Goal: Task Accomplishment & Management: Complete application form

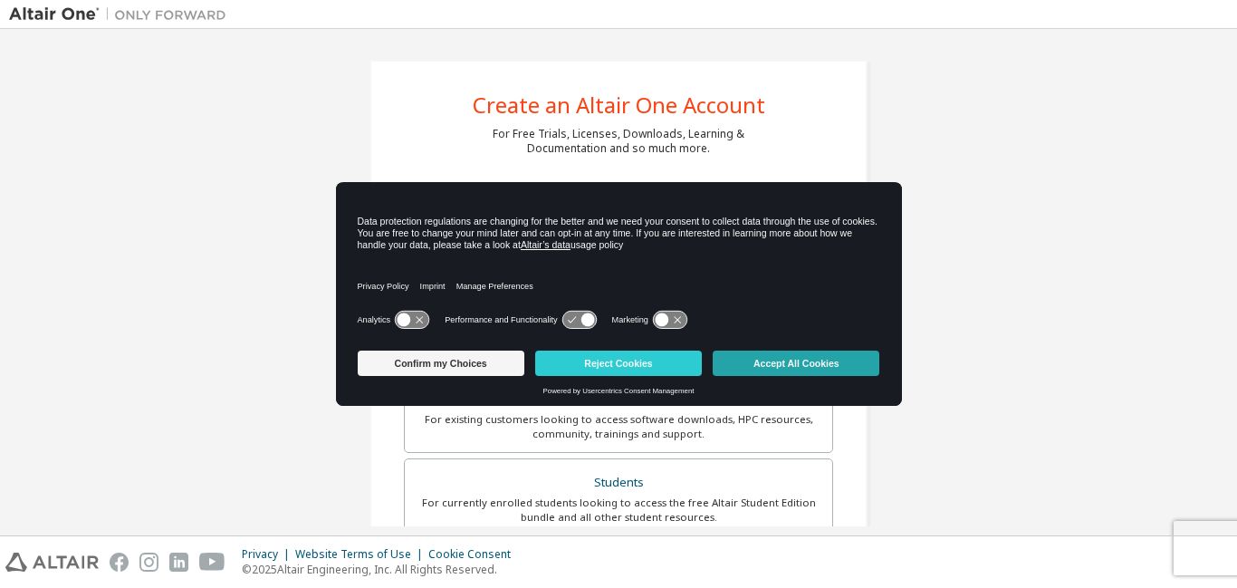
click at [850, 371] on button "Accept All Cookies" at bounding box center [796, 362] width 167 height 25
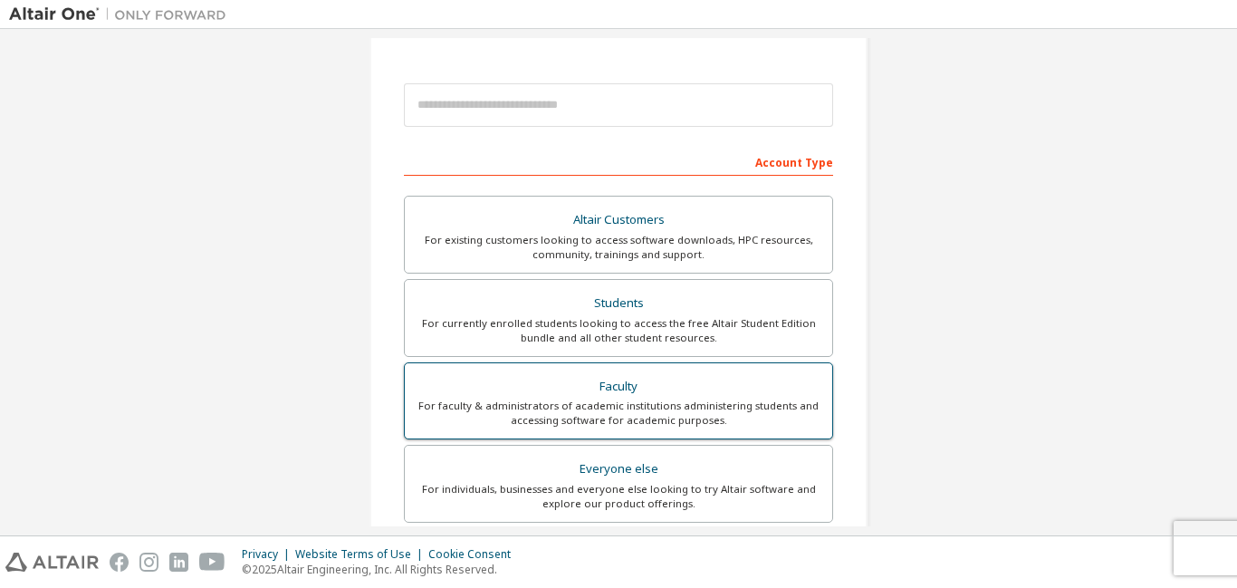
scroll to position [181, 0]
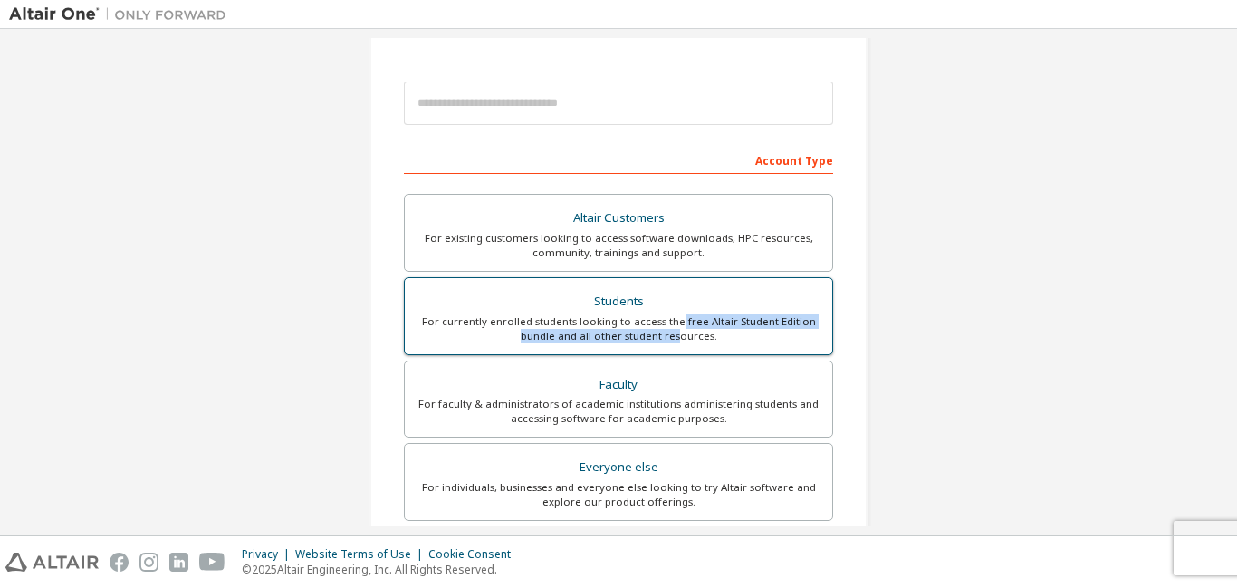
click at [675, 327] on div "For currently enrolled students looking to access the free Altair Student Editi…" at bounding box center [619, 328] width 406 height 29
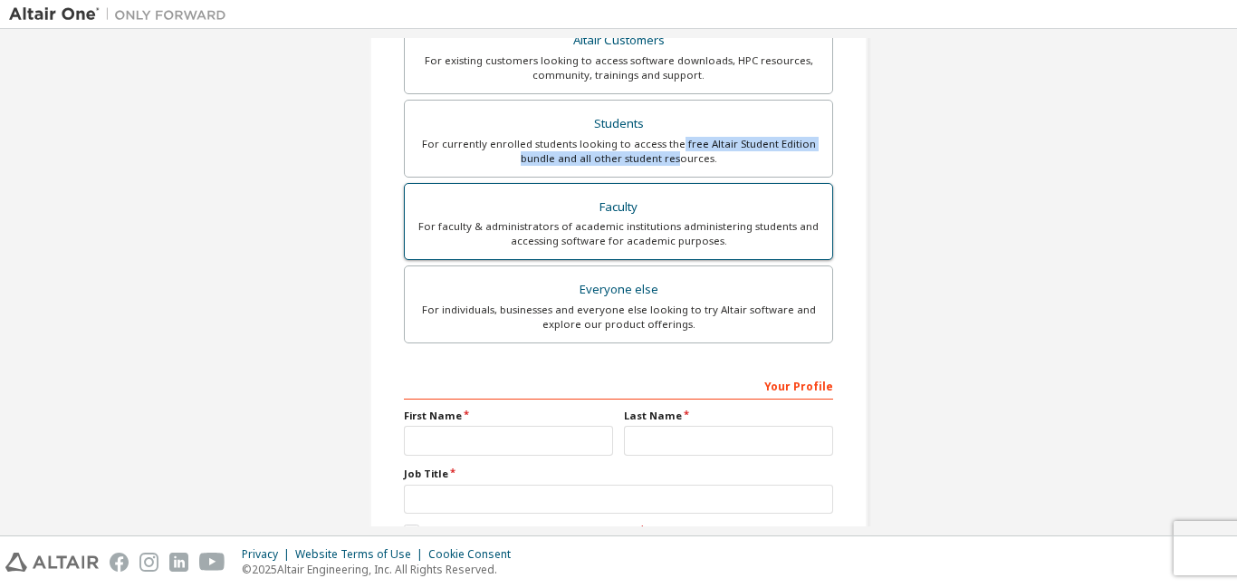
scroll to position [362, 0]
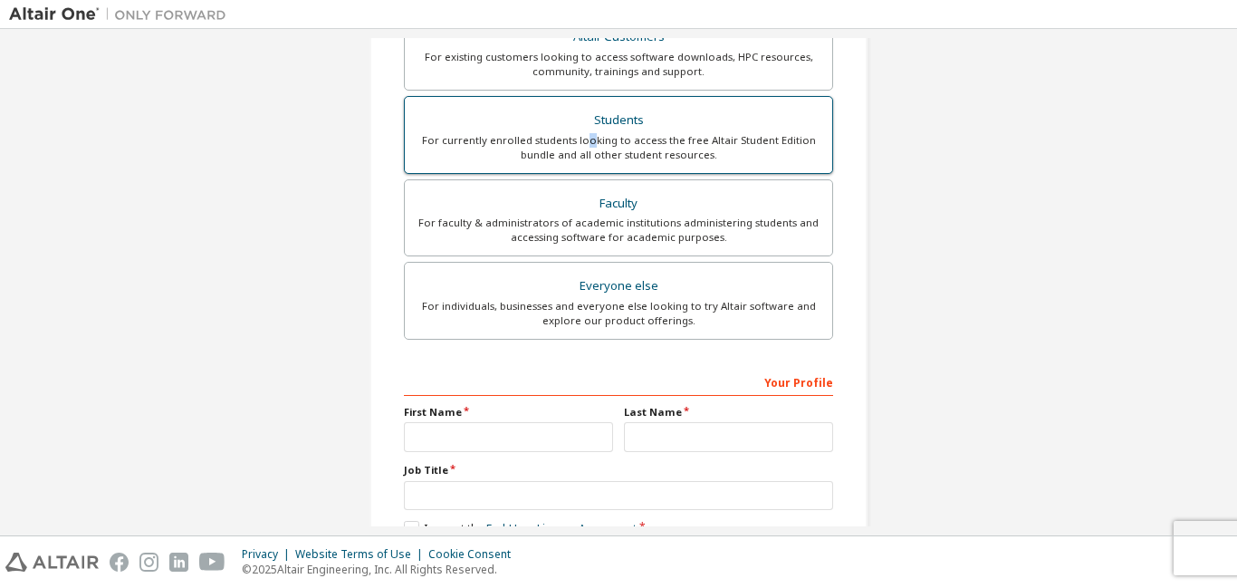
click at [586, 134] on div "For currently enrolled students looking to access the free Altair Student Editi…" at bounding box center [619, 147] width 406 height 29
click at [463, 125] on div "Students" at bounding box center [619, 120] width 406 height 25
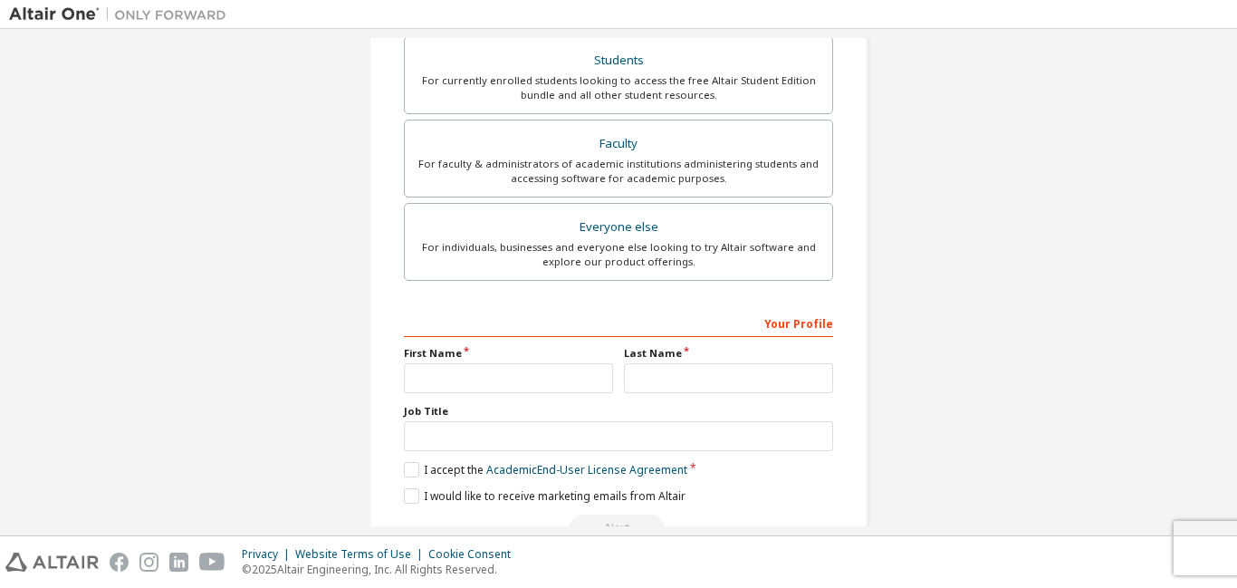
scroll to position [500, 0]
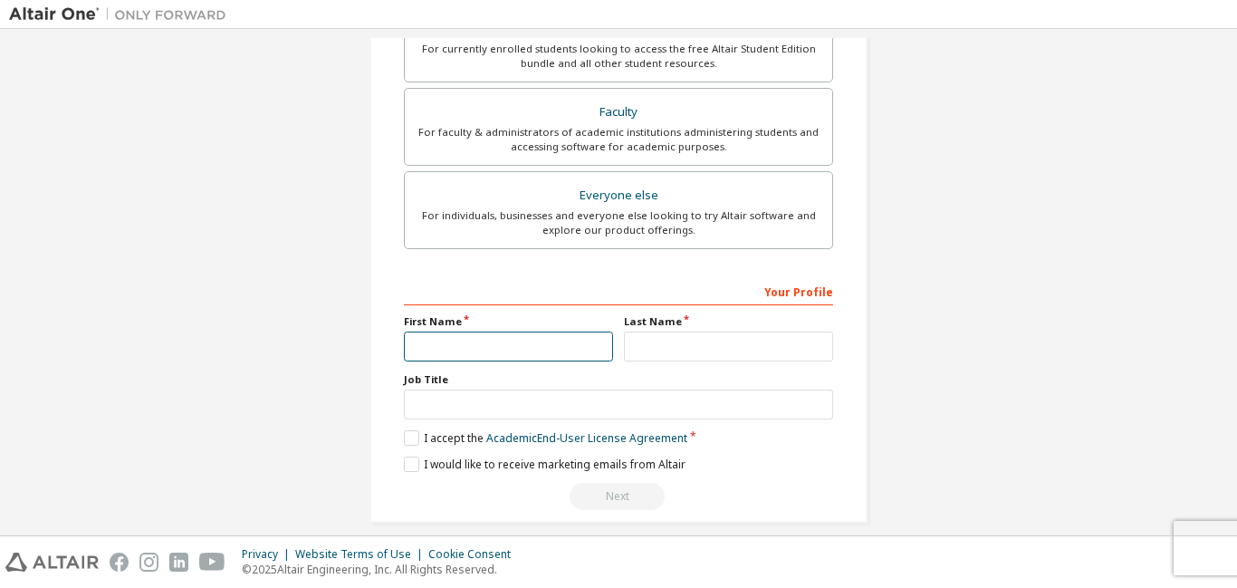
click at [491, 334] on input "text" at bounding box center [508, 346] width 209 height 30
type input "**********"
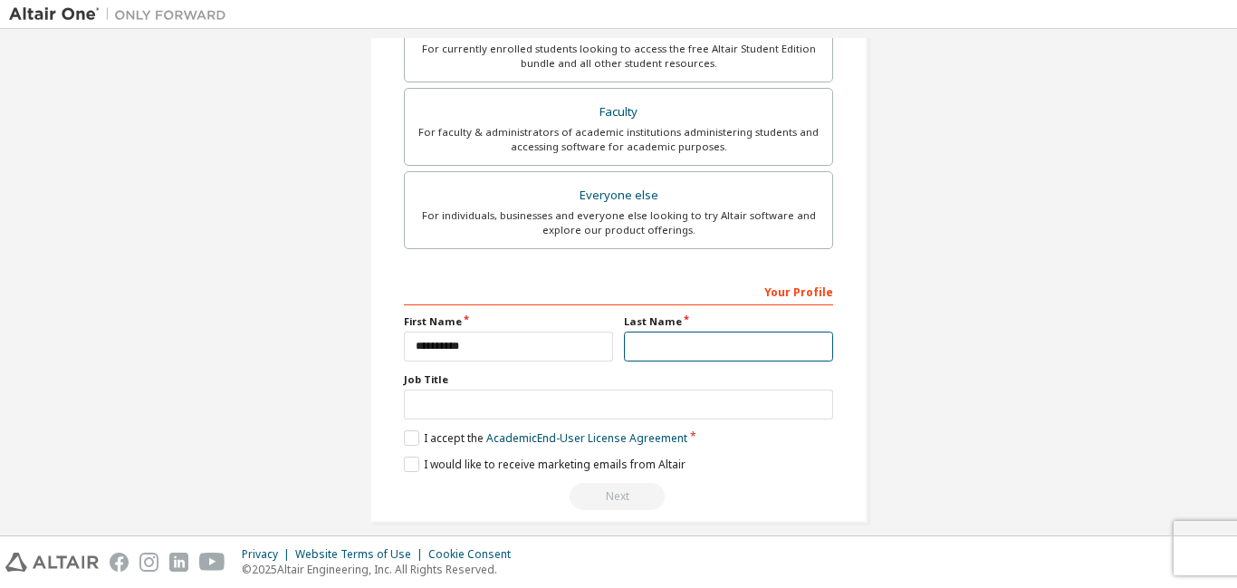
click at [710, 335] on input "text" at bounding box center [728, 346] width 209 height 30
type input "**********"
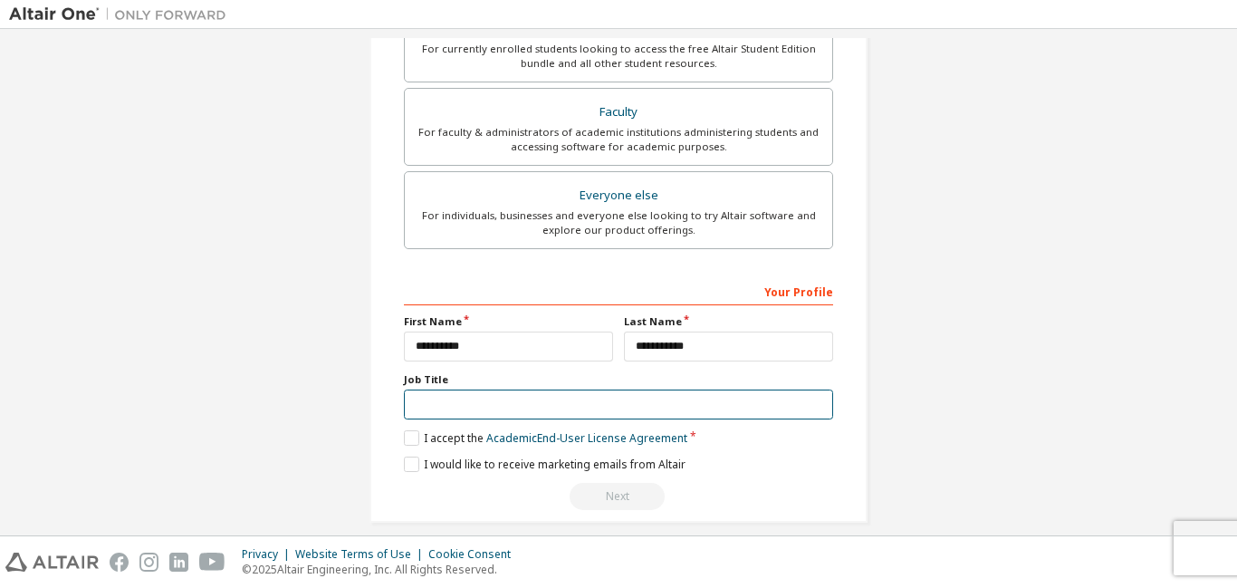
click at [712, 407] on input "text" at bounding box center [618, 404] width 429 height 30
click at [409, 441] on label "I accept the Academic End-User License Agreement" at bounding box center [545, 437] width 283 height 15
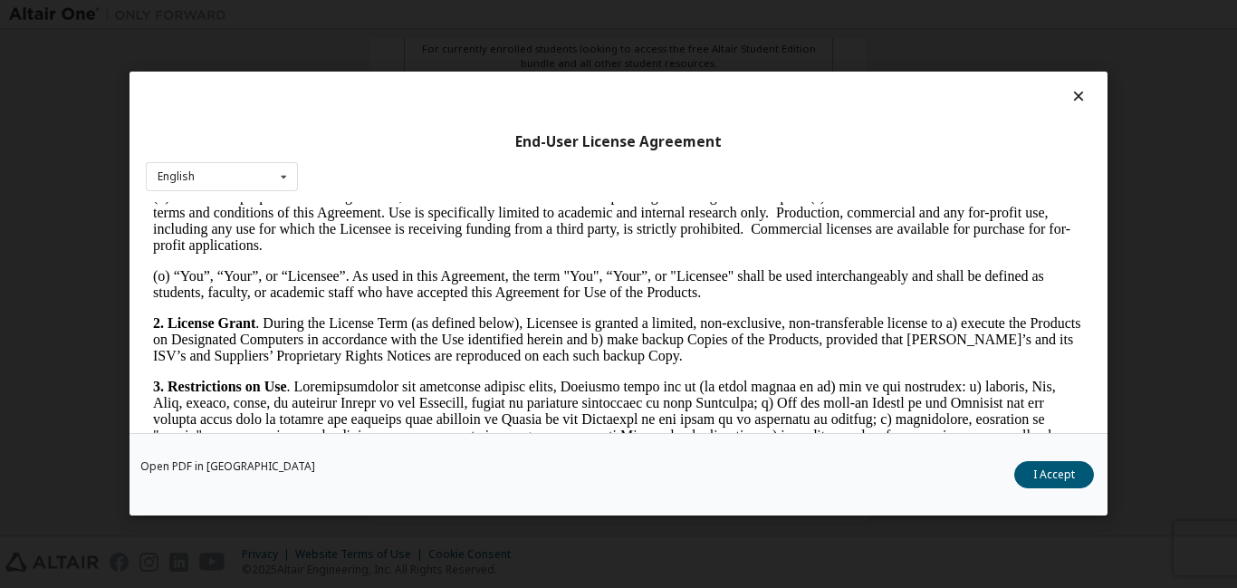
scroll to position [996, 0]
click at [1069, 469] on button "I Accept" at bounding box center [1054, 475] width 80 height 27
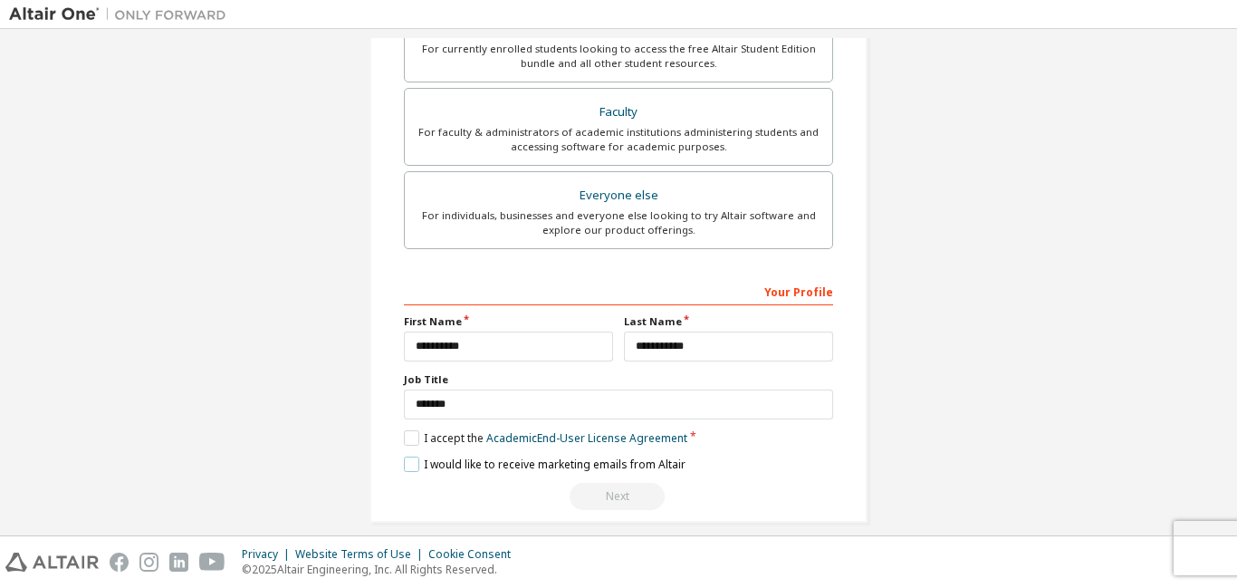
click at [411, 460] on label "I would like to receive marketing emails from Altair" at bounding box center [545, 463] width 282 height 15
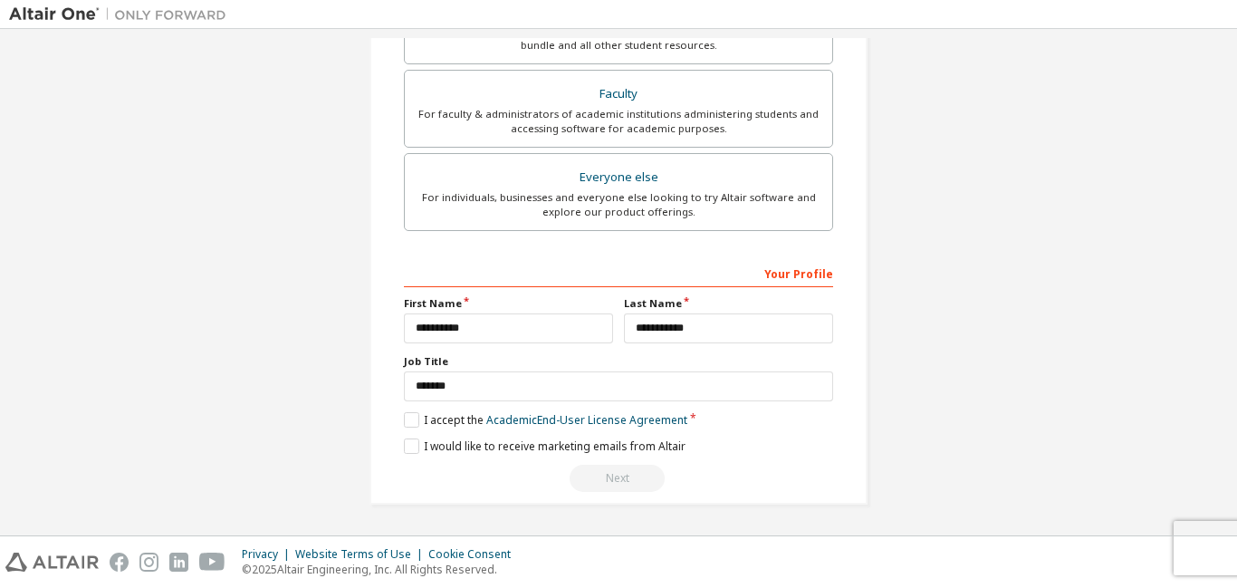
click at [625, 475] on div "Next" at bounding box center [618, 478] width 429 height 27
click at [491, 387] on input "*******" at bounding box center [618, 386] width 429 height 30
type input "*"
click at [877, 355] on div "**********" at bounding box center [619, 23] width 542 height 1006
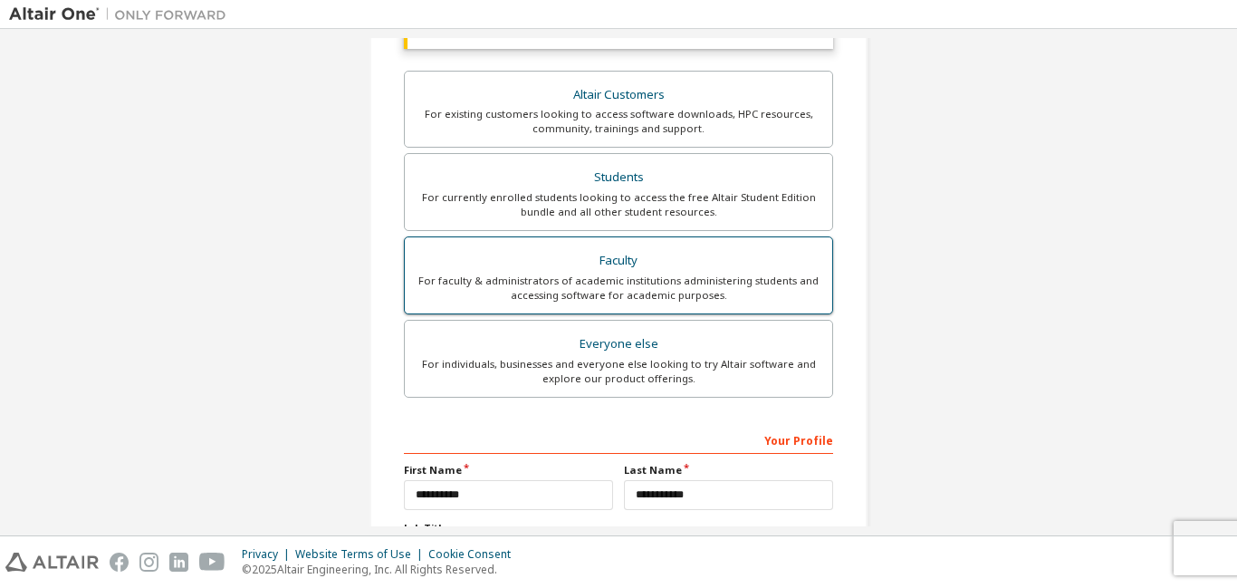
scroll to position [337, 0]
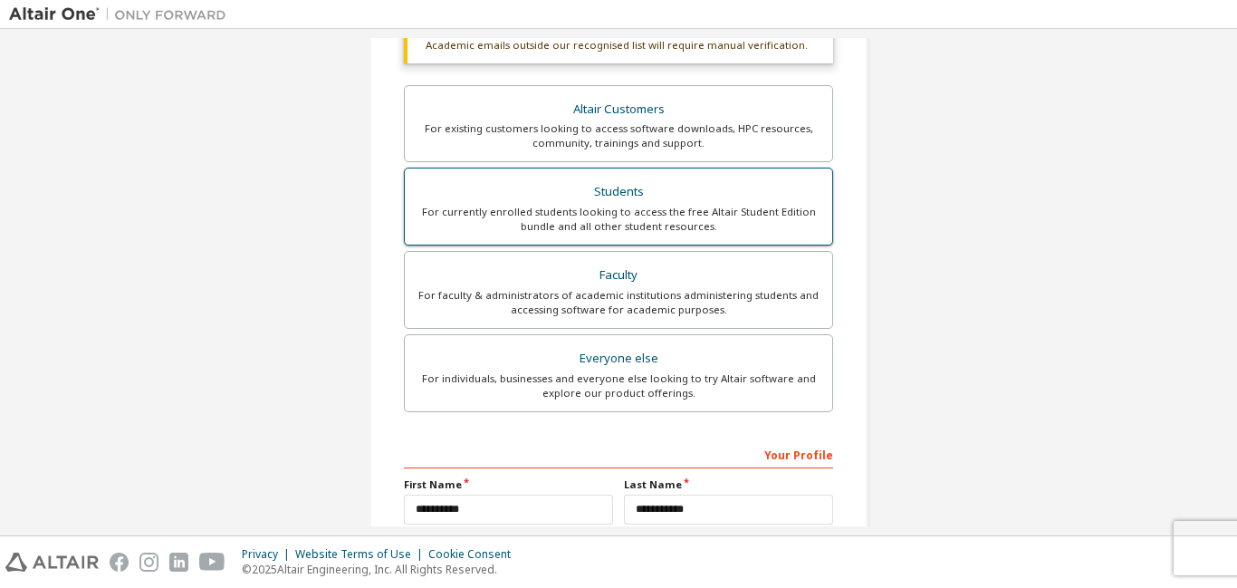
click at [586, 201] on div "Students" at bounding box center [619, 191] width 406 height 25
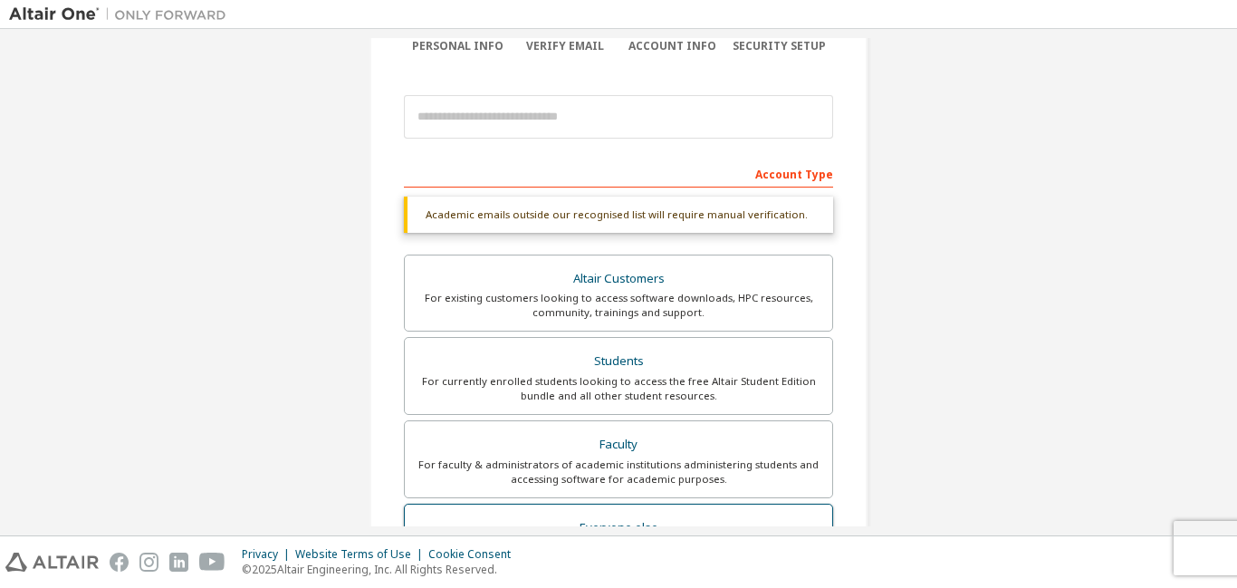
scroll to position [65, 0]
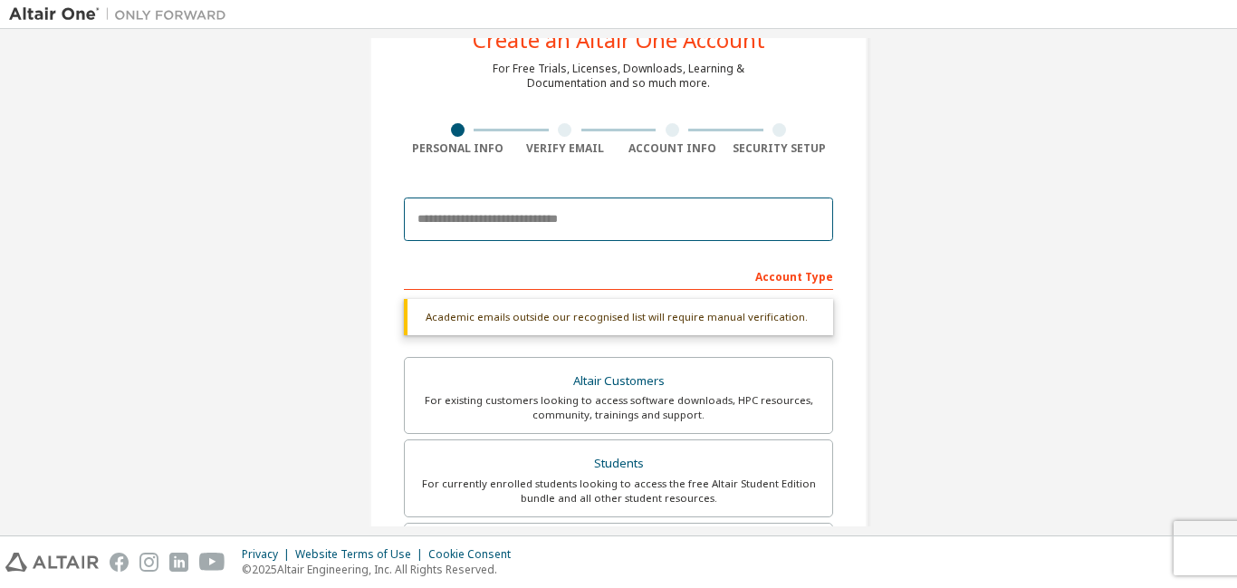
click at [538, 219] on input "email" at bounding box center [618, 218] width 429 height 43
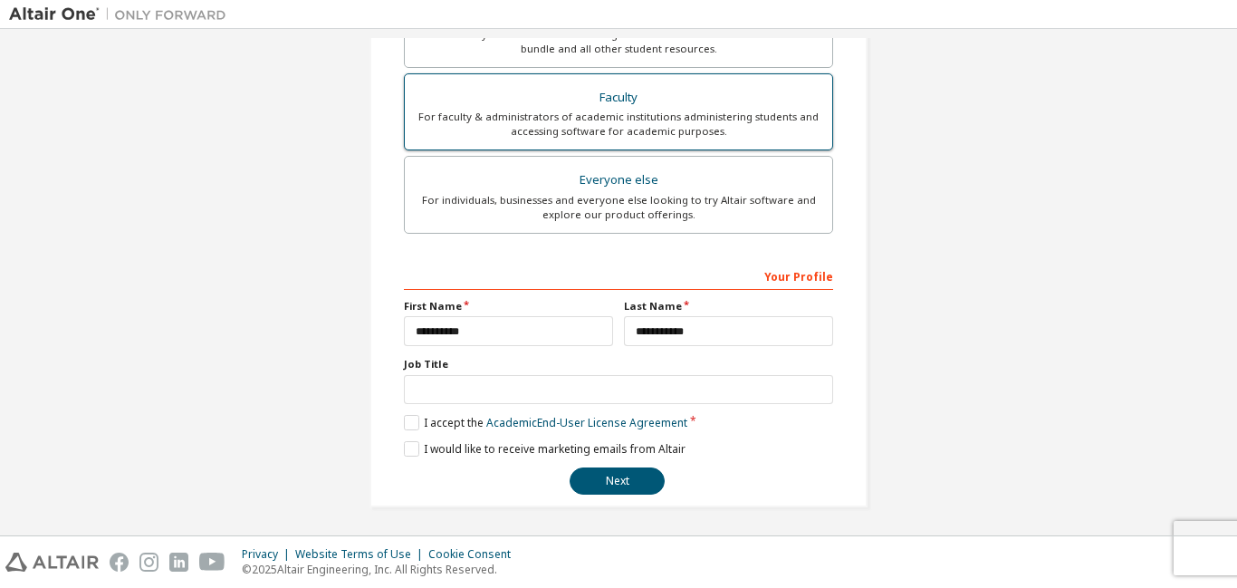
scroll to position [471, 0]
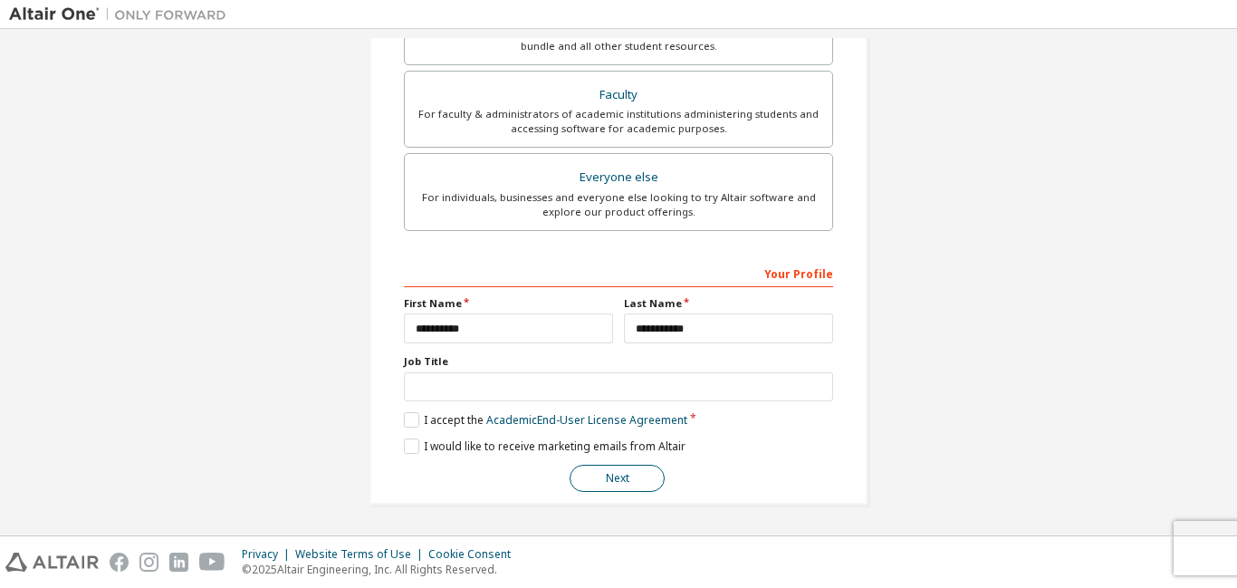
type input "**********"
click at [636, 473] on button "Next" at bounding box center [617, 478] width 95 height 27
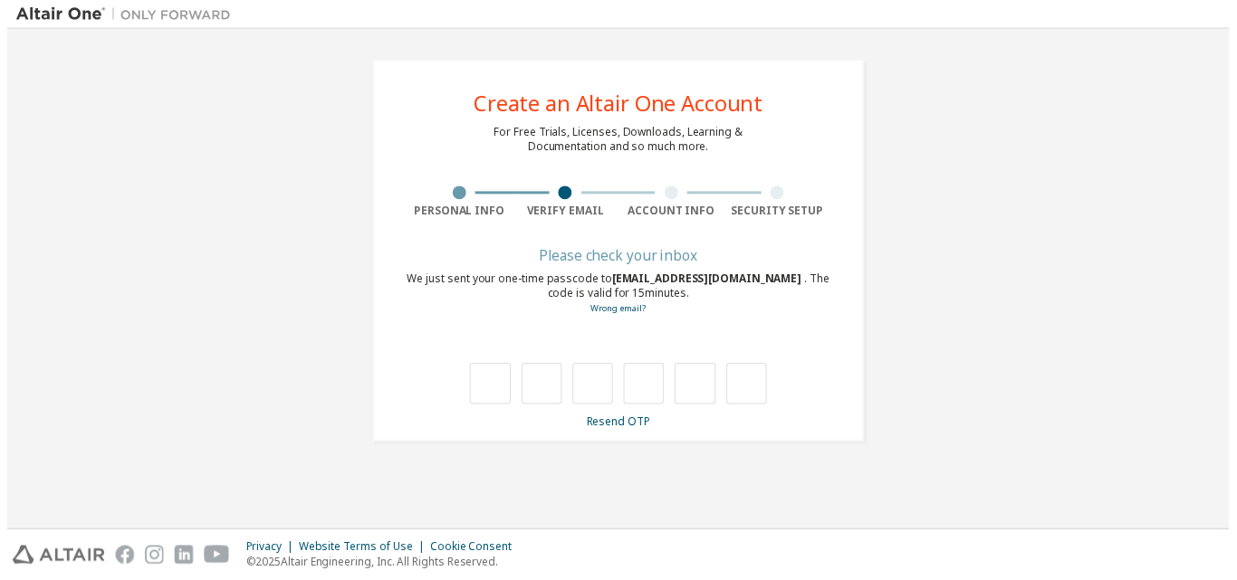
scroll to position [0, 0]
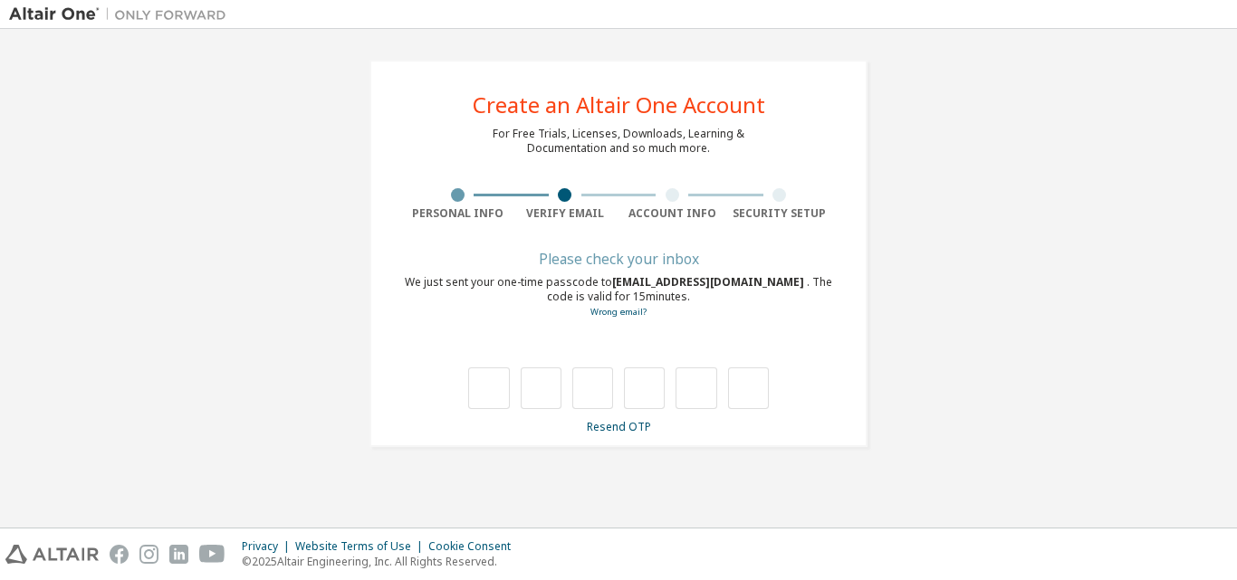
drag, startPoint x: 1142, startPoint y: 14, endPoint x: 852, endPoint y: 62, distance: 293.7
click at [852, 62] on div "**********" at bounding box center [618, 254] width 498 height 388
click at [487, 389] on input "text" at bounding box center [488, 389] width 41 height 42
type input "*"
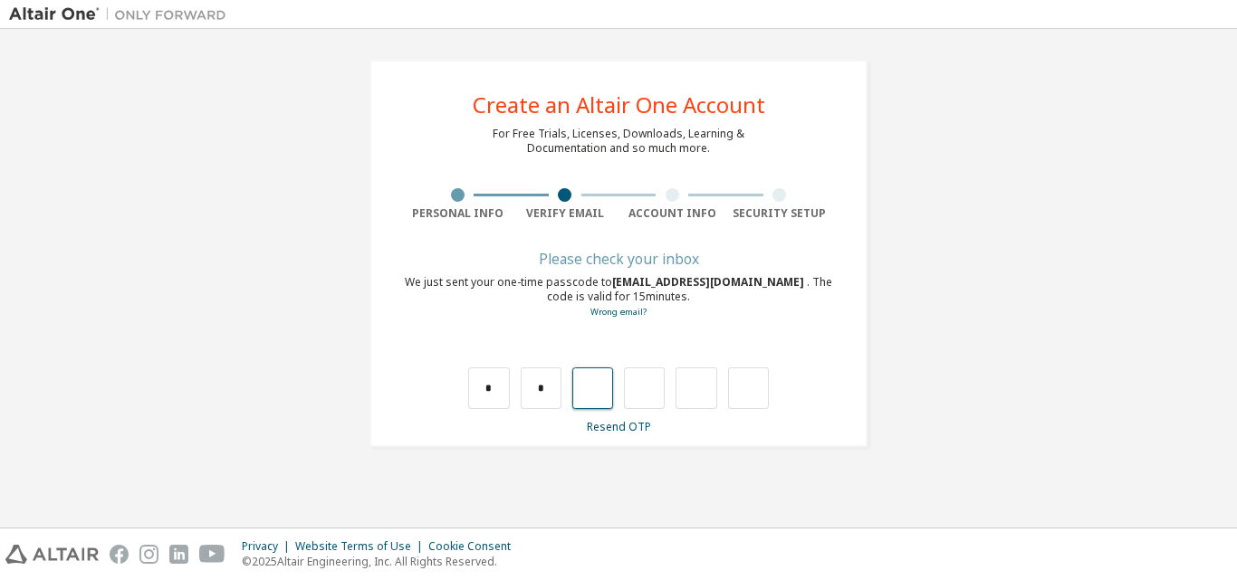
type input "*"
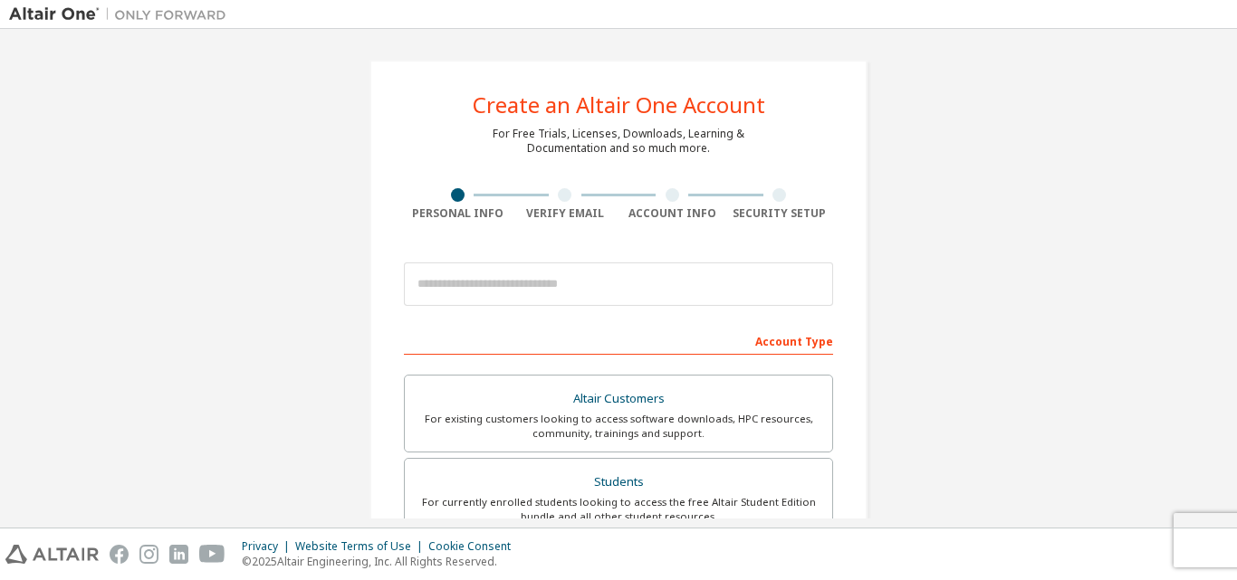
click at [765, 199] on div at bounding box center [780, 195] width 108 height 14
click at [772, 199] on div at bounding box center [779, 195] width 14 height 14
click at [777, 205] on div "Security Setup" at bounding box center [780, 204] width 108 height 33
